Goal: Information Seeking & Learning: Learn about a topic

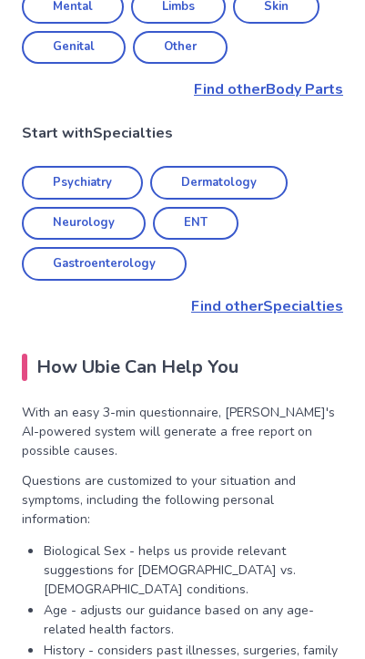
scroll to position [1276, 0]
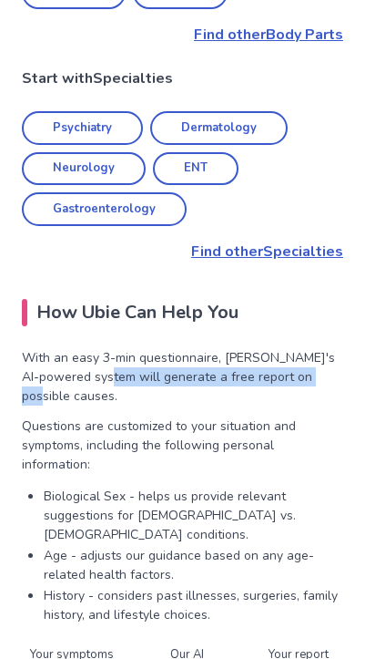
drag, startPoint x: 94, startPoint y: 292, endPoint x: 303, endPoint y: 300, distance: 209.7
click at [303, 348] on p "With an easy 3-min questionnaire, [PERSON_NAME]'s AI-powered system will genera…" at bounding box center [183, 376] width 322 height 57
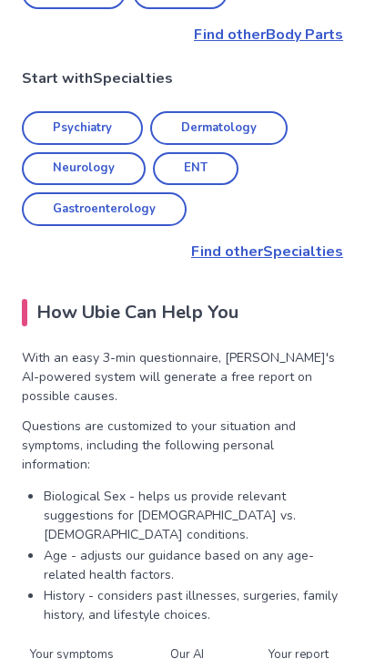
click at [238, 416] on p "Questions are customized to your situation and symptoms, including the followin…" at bounding box center [183, 444] width 322 height 57
click at [43, 416] on p "Questions are customized to your situation and symptoms, including the followin…" at bounding box center [183, 444] width 322 height 57
click at [59, 487] on p "Biological Sex - helps us provide relevant suggestions for [DEMOGRAPHIC_DATA] v…" at bounding box center [194, 515] width 300 height 57
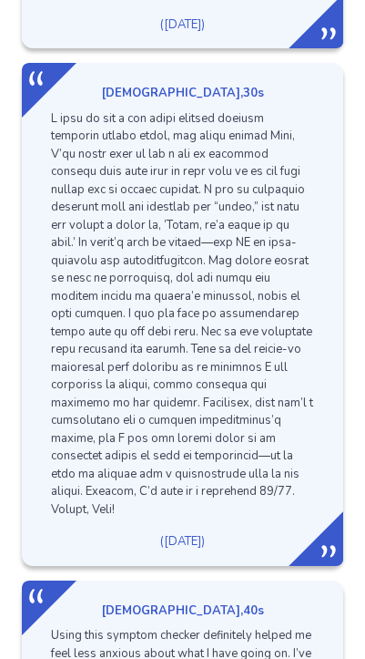
scroll to position [2824, 0]
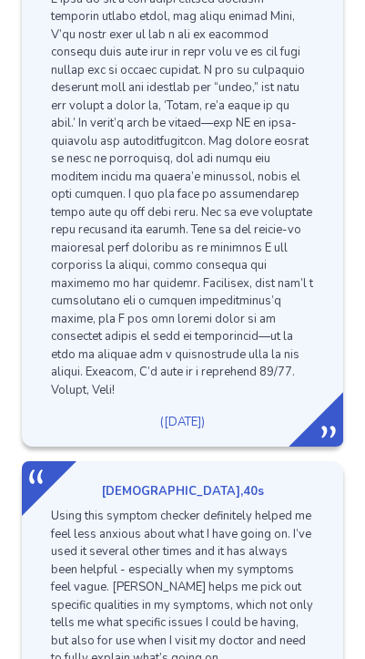
click at [359, 257] on section "What People Say about Ubie? [DEMOGRAPHIC_DATA] , 40s I had sudden symptoms that…" at bounding box center [182, 89] width 365 height 1436
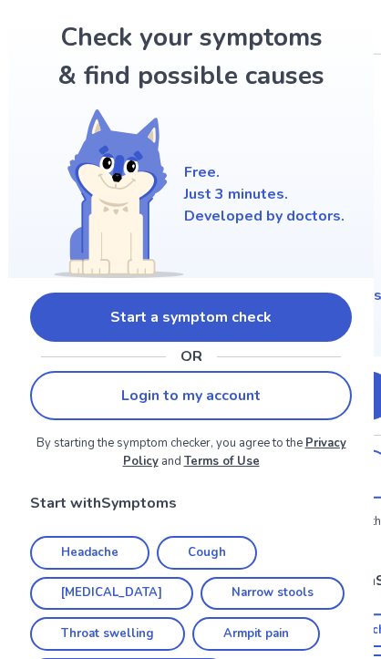
scroll to position [0, 0]
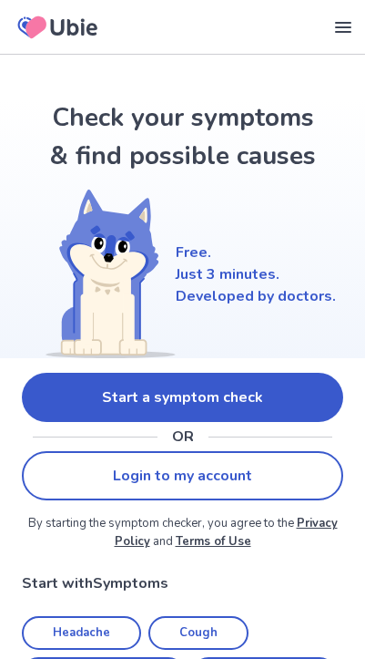
click at [342, 41] on div "Our Services Symptom Checker Doctor’s Note Checkup Medical Information Symptoms…" at bounding box center [182, 27] width 365 height 55
click at [343, 30] on icon at bounding box center [344, 27] width 22 height 22
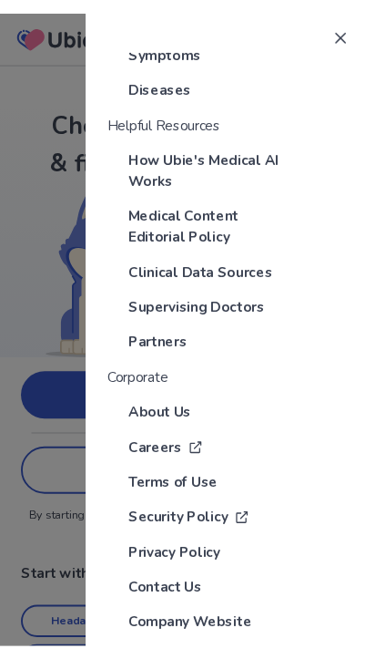
scroll to position [249, 0]
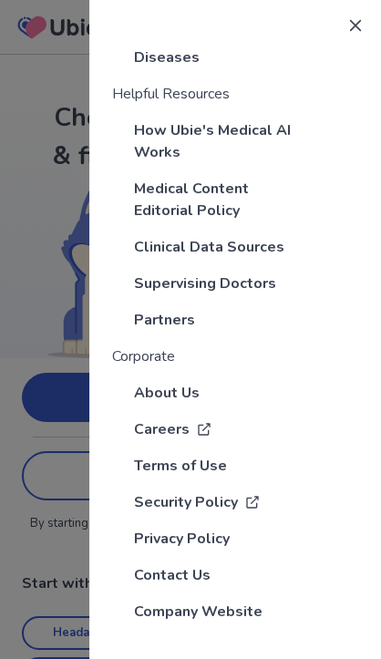
click at [348, 19] on icon at bounding box center [355, 25] width 15 height 15
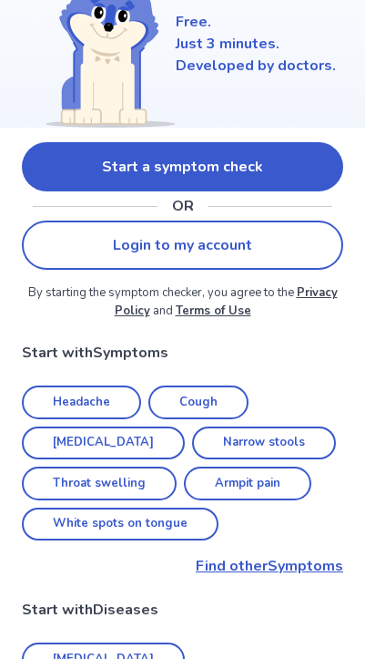
scroll to position [0, 0]
